Goal: Task Accomplishment & Management: Use online tool/utility

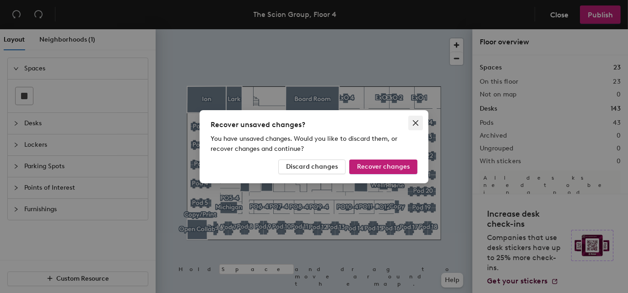
click at [414, 124] on icon "close" at bounding box center [415, 122] width 7 height 7
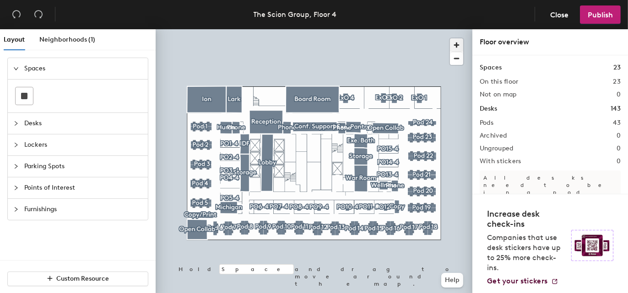
click at [456, 44] on span "button" at bounding box center [456, 44] width 13 height 13
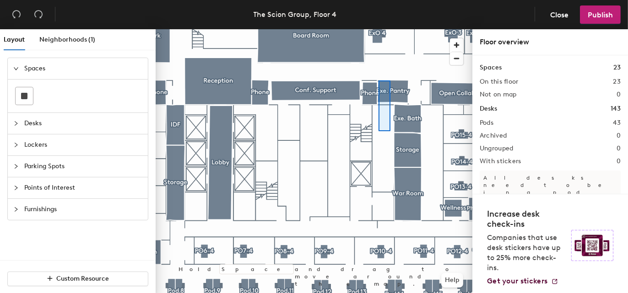
click at [378, 29] on div at bounding box center [314, 29] width 317 height 0
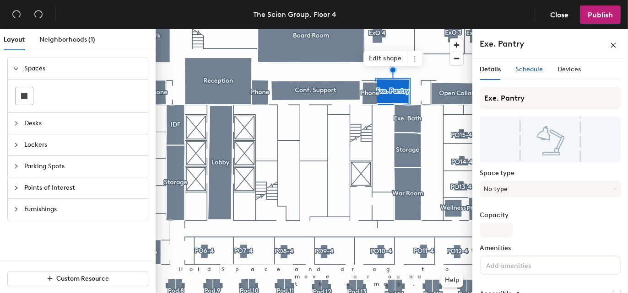
click at [540, 70] on span "Schedule" at bounding box center [528, 69] width 27 height 8
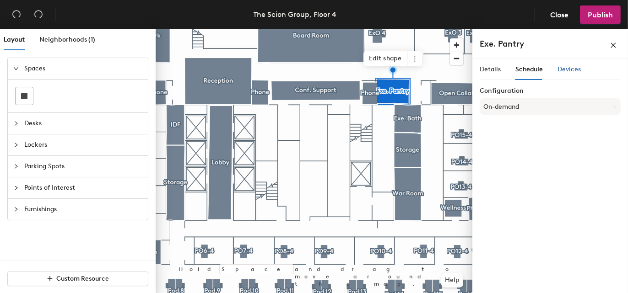
click at [574, 68] on span "Devices" at bounding box center [568, 69] width 23 height 8
click at [612, 95] on h6 "Add" at bounding box center [608, 94] width 13 height 7
click at [487, 69] on span "Details" at bounding box center [489, 69] width 21 height 8
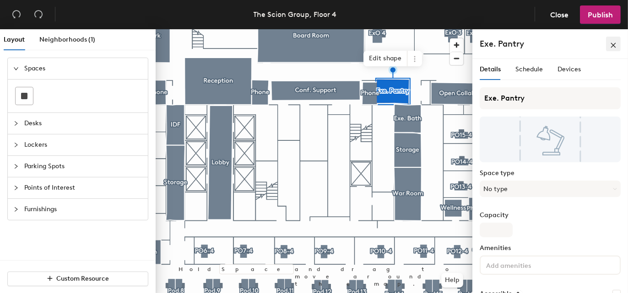
click at [613, 44] on icon "close" at bounding box center [613, 45] width 6 height 6
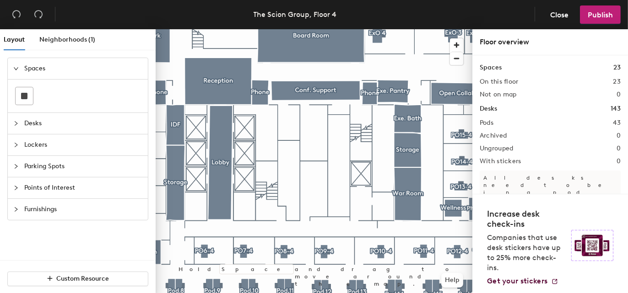
click at [481, 109] on h1 "Desks" at bounding box center [487, 109] width 17 height 10
click at [62, 42] on span "Neighborhoods (1)" at bounding box center [67, 40] width 56 height 8
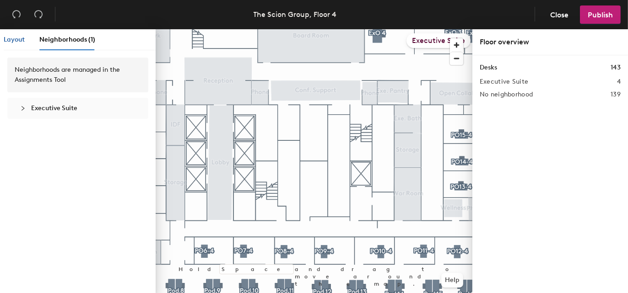
click at [11, 39] on span "Layout" at bounding box center [14, 40] width 21 height 8
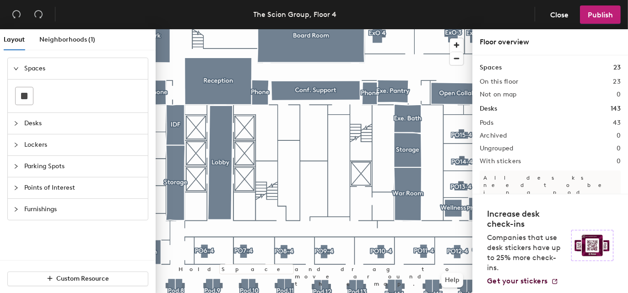
click at [28, 125] on span "Desks" at bounding box center [83, 123] width 118 height 21
